Goal: Share content

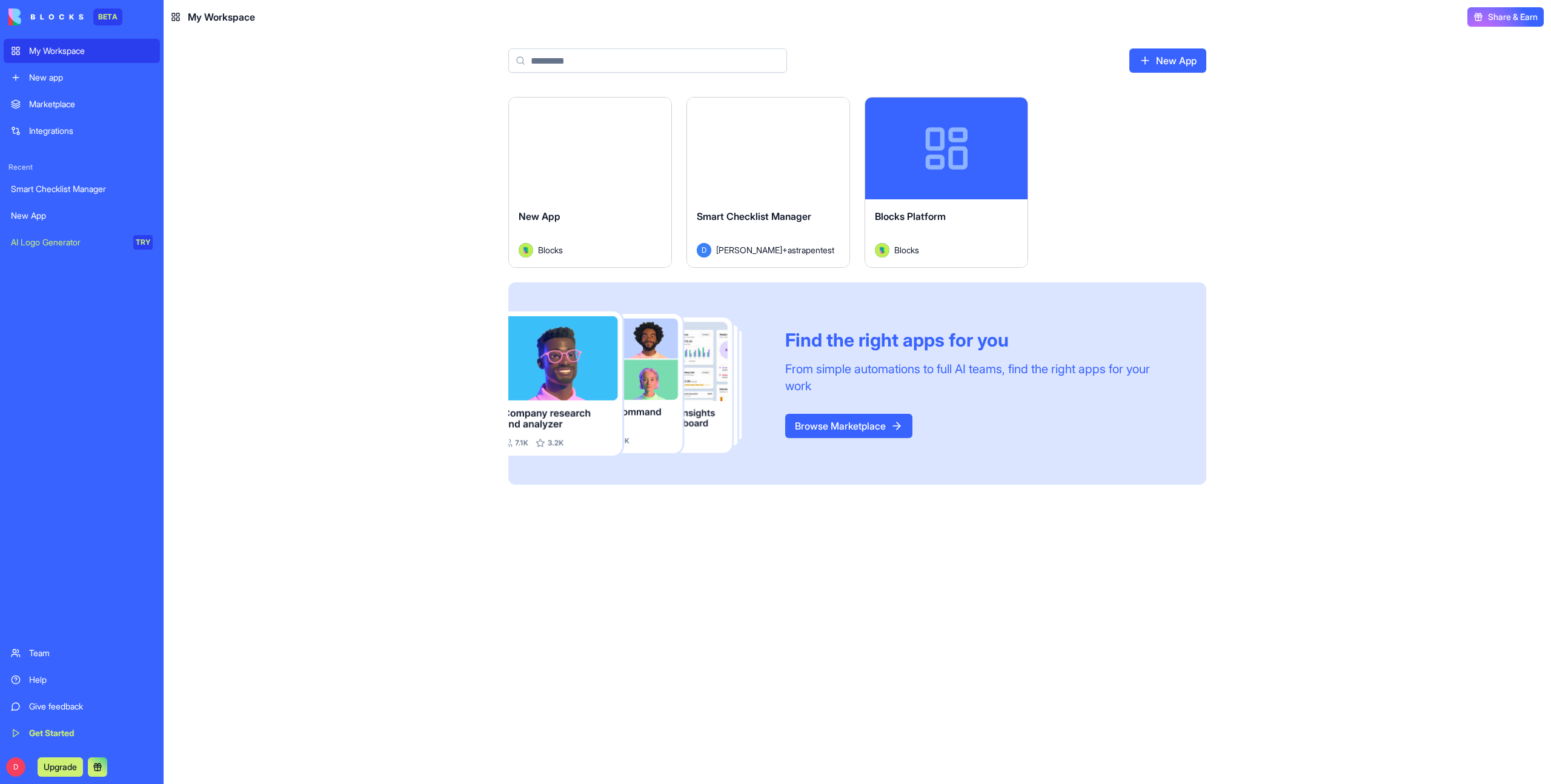
click at [781, 225] on div "Smart Checklist Manager" at bounding box center [768, 226] width 143 height 34
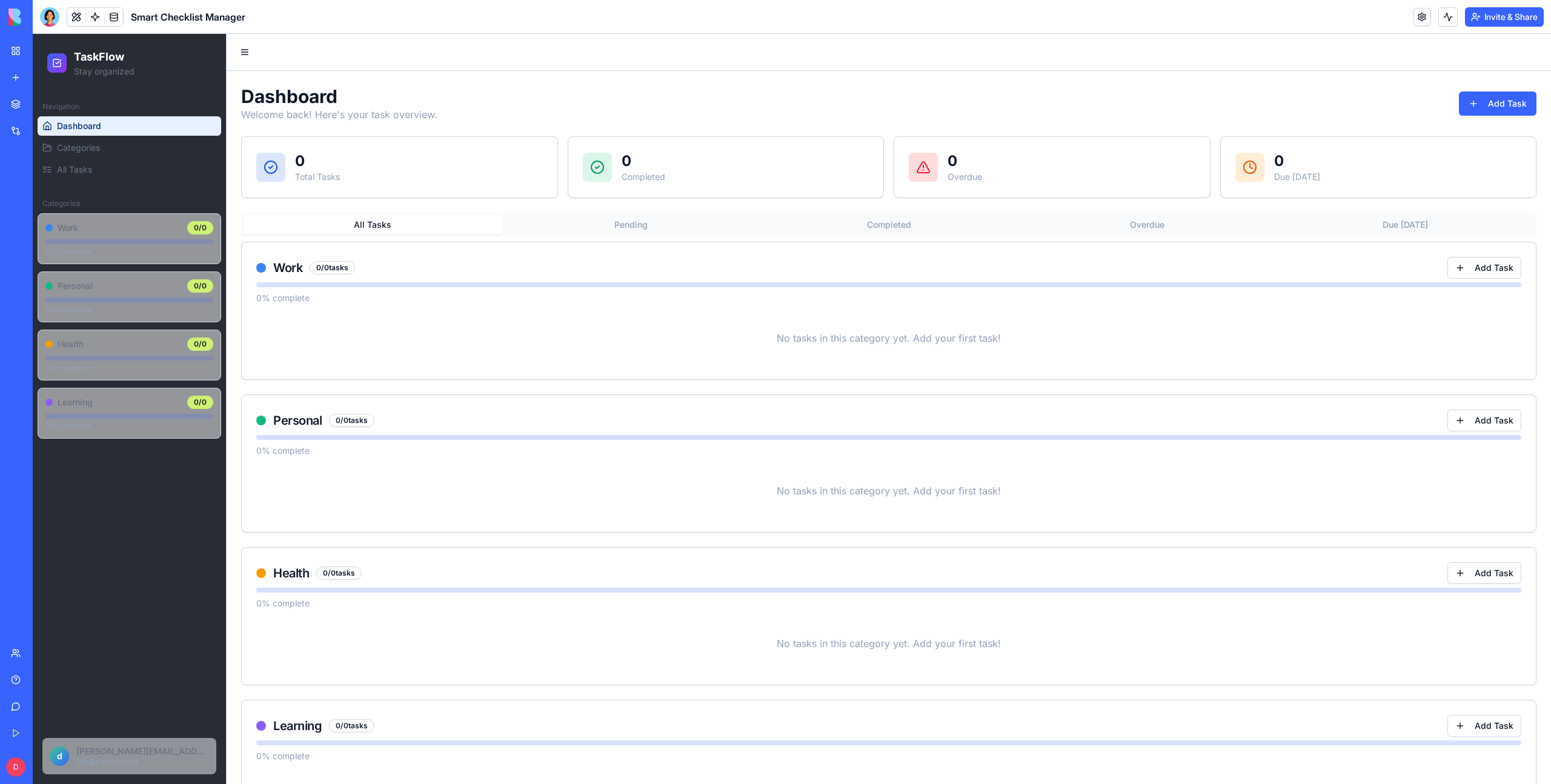
click at [1497, 18] on button "Invite & Share" at bounding box center [1505, 17] width 79 height 20
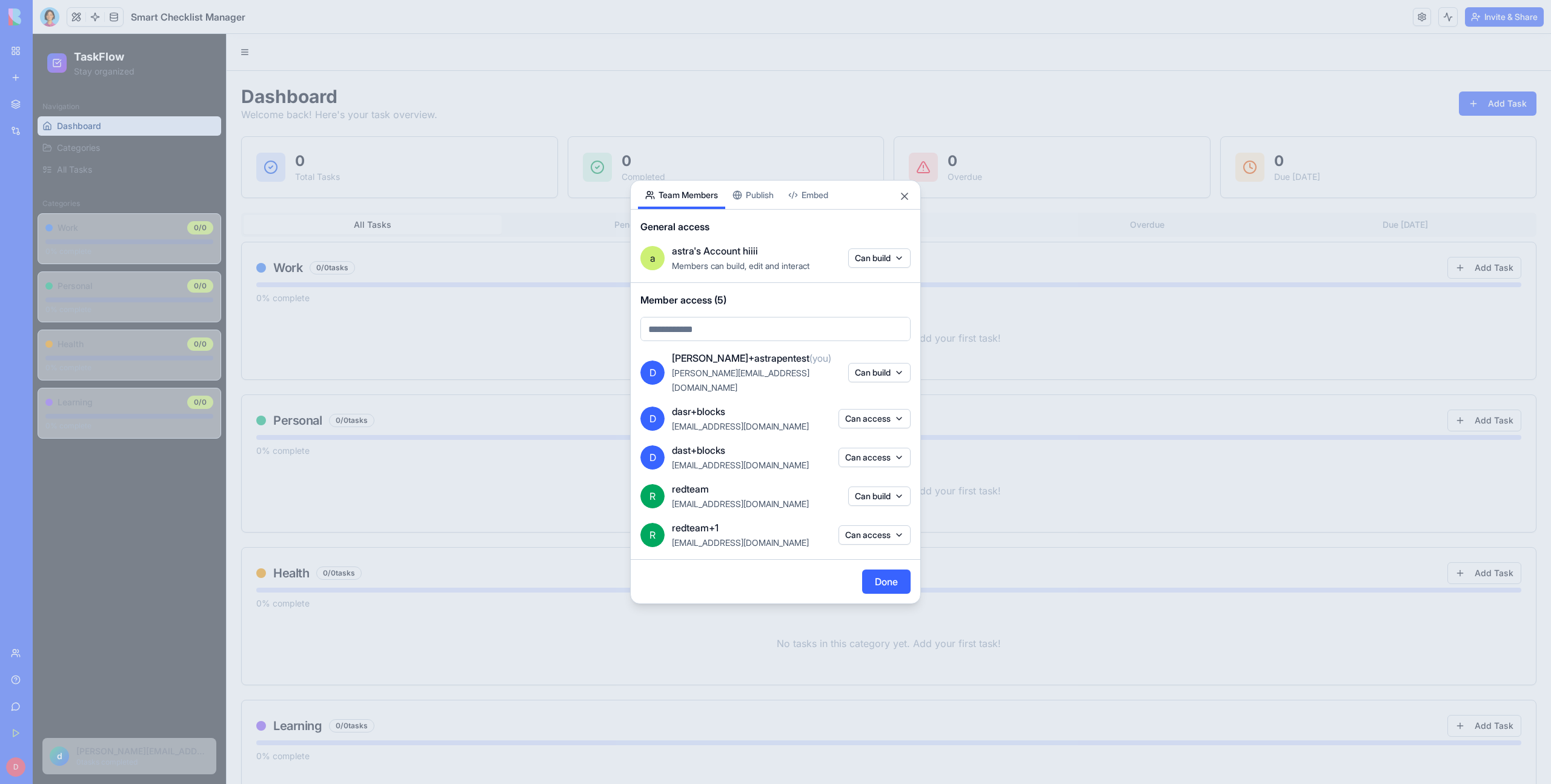
click at [747, 200] on body "BETA My Workspace New app Marketplace Integrations Recent Smart Checklist Manag…" at bounding box center [775, 392] width 1551 height 784
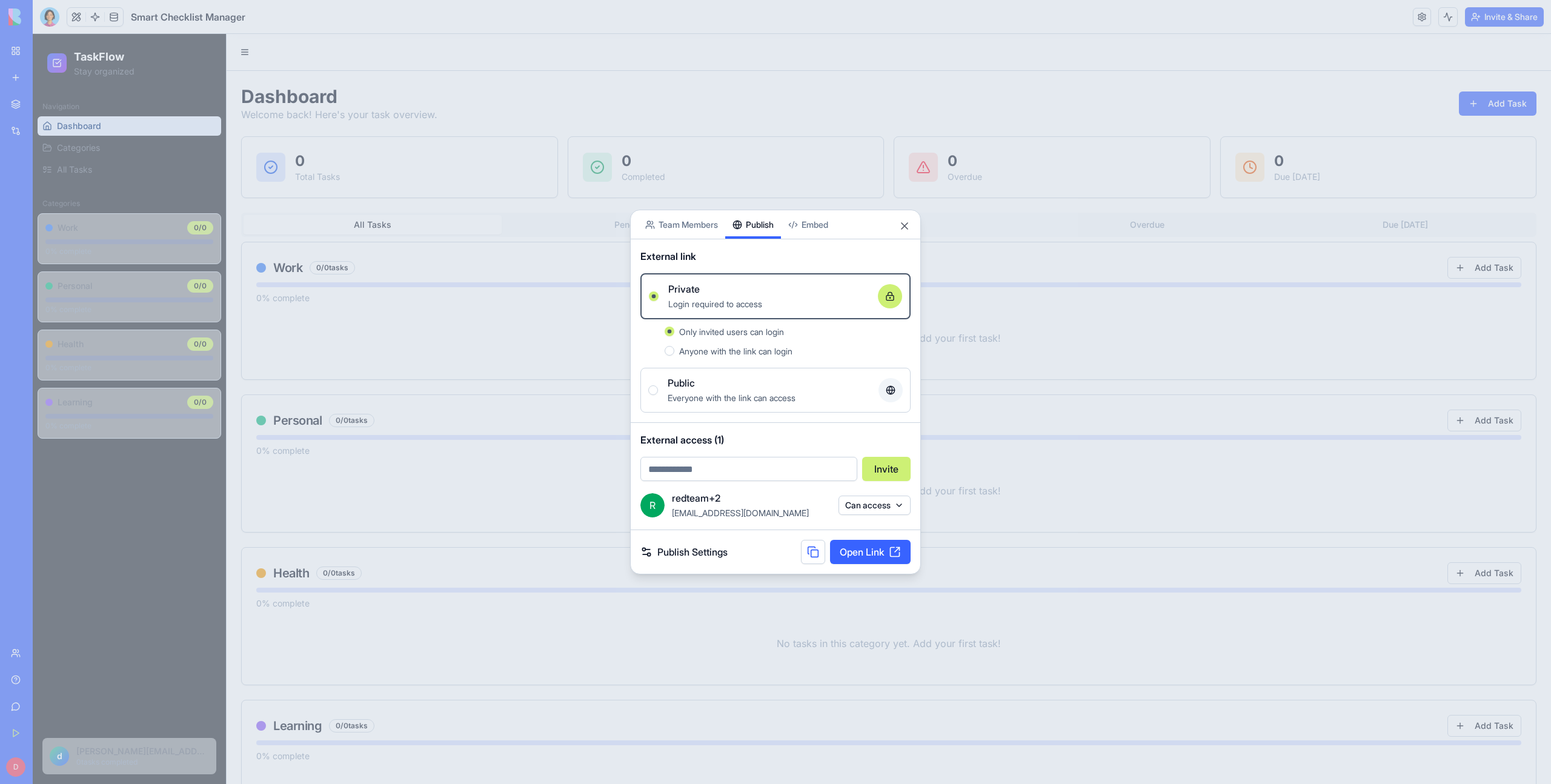
click at [700, 225] on div "Share App Team Members Publish Embed External link Private Login required to ac…" at bounding box center [775, 392] width 291 height 364
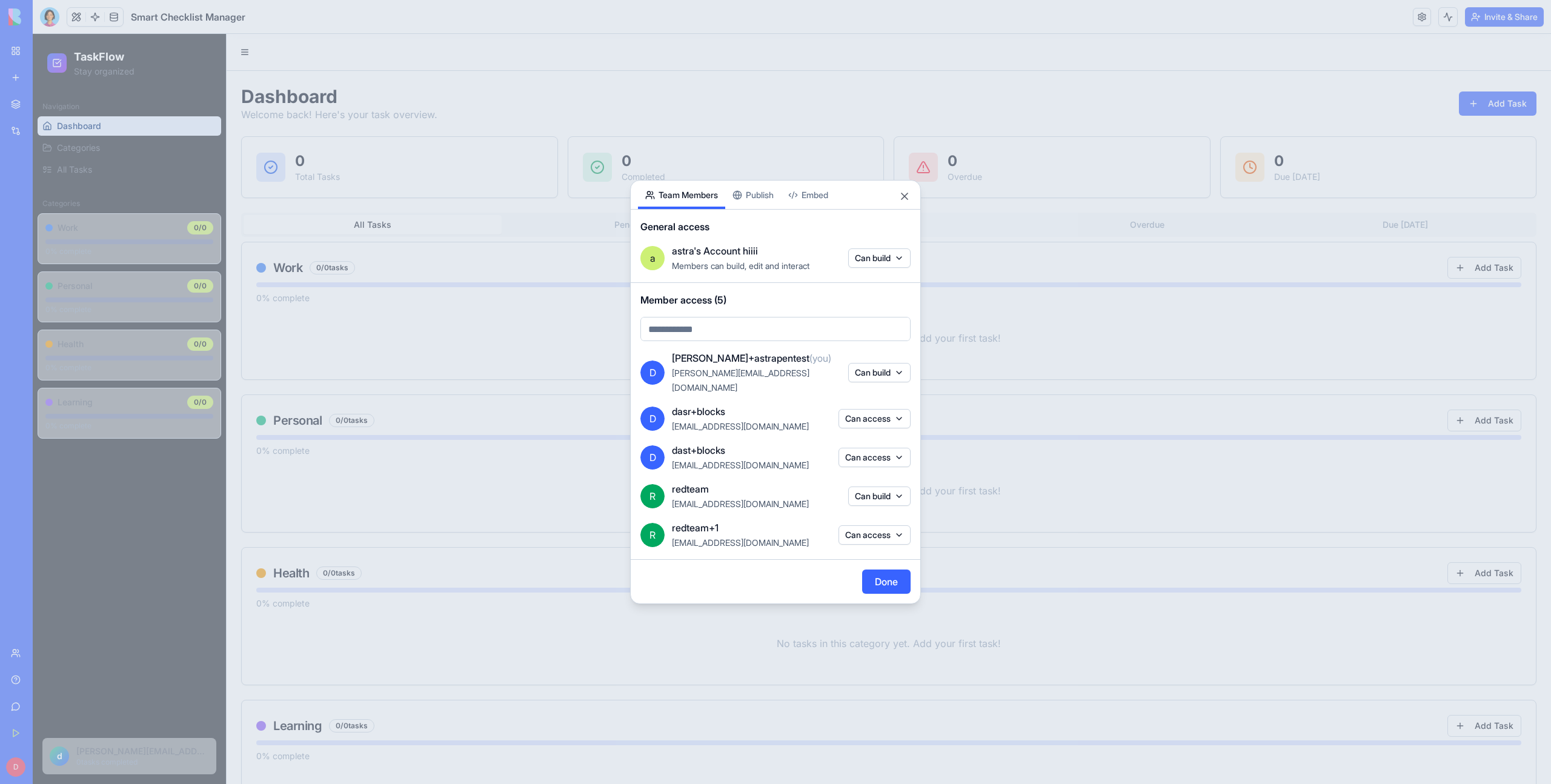
click at [760, 207] on body "BETA My Workspace New app Marketplace Integrations Recent Smart Checklist Manag…" at bounding box center [775, 392] width 1551 height 784
